Goal: Task Accomplishment & Management: Complete application form

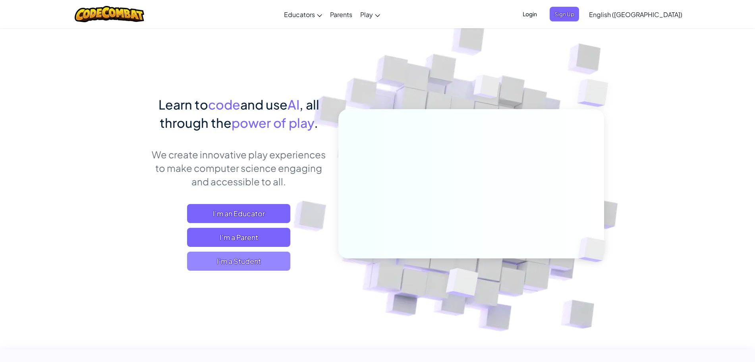
click at [263, 263] on span "I'm a Student" at bounding box center [238, 261] width 103 height 19
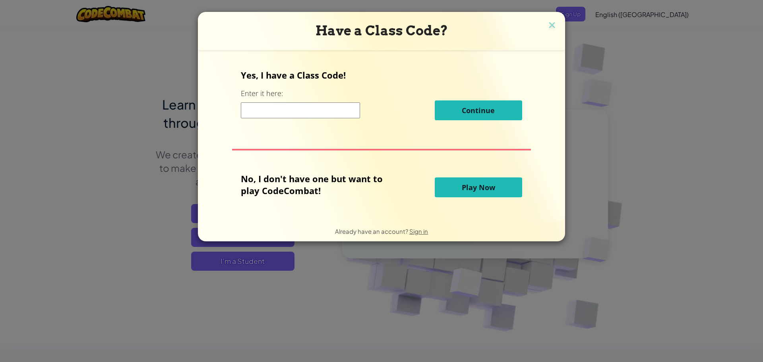
drag, startPoint x: 293, startPoint y: 110, endPoint x: 367, endPoint y: 118, distance: 74.4
click at [293, 110] on input at bounding box center [300, 111] width 119 height 16
paste input "StopHidePull"
click at [308, 107] on input "StopHidePullStopHidePull" at bounding box center [300, 111] width 119 height 16
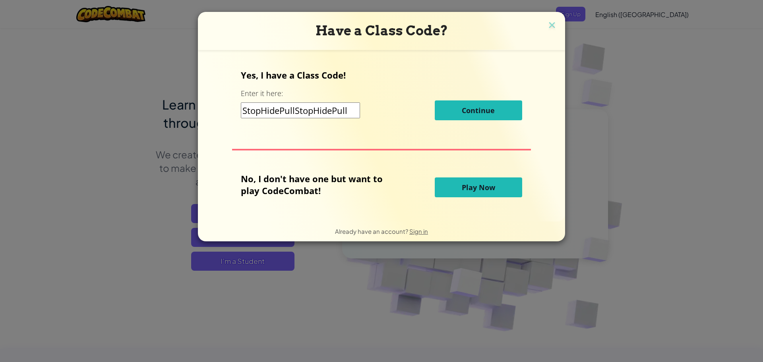
click at [331, 112] on input "StopHidePullStopHidePull" at bounding box center [300, 111] width 119 height 16
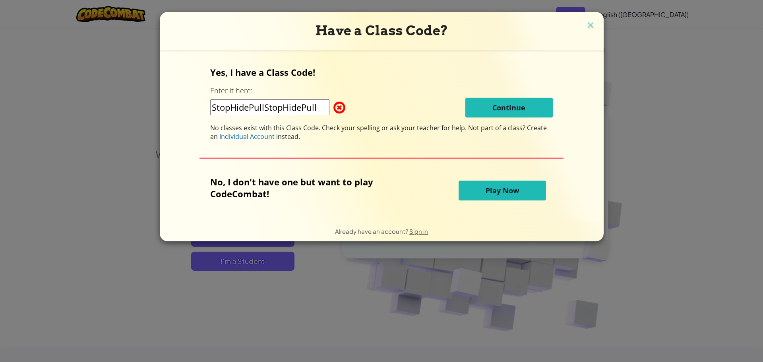
click at [329, 112] on input "StopHidePullStopHidePull" at bounding box center [269, 107] width 119 height 16
paste input
type input "StopHidePull"
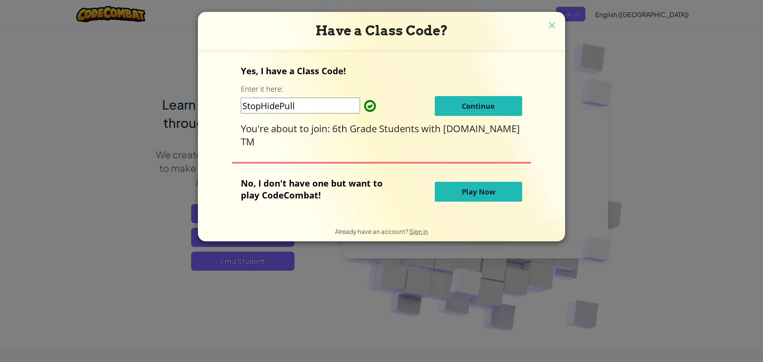
click at [498, 109] on button "Continue" at bounding box center [478, 106] width 87 height 20
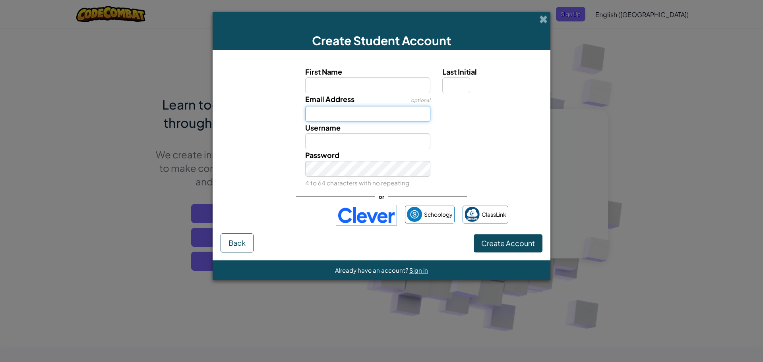
click at [333, 110] on input "Email Address" at bounding box center [368, 114] width 126 height 16
paste input "eelectroguy@gmail.com"
type input "eelectroguy@gmail.com"
click at [467, 128] on div at bounding box center [491, 128] width 110 height 12
click at [525, 107] on link "Sign in" at bounding box center [525, 108] width 17 height 7
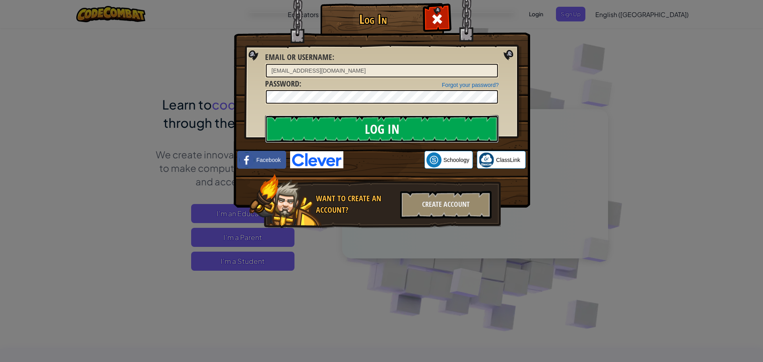
click at [327, 128] on input "Log In" at bounding box center [382, 129] width 234 height 28
